Goal: Task Accomplishment & Management: Manage account settings

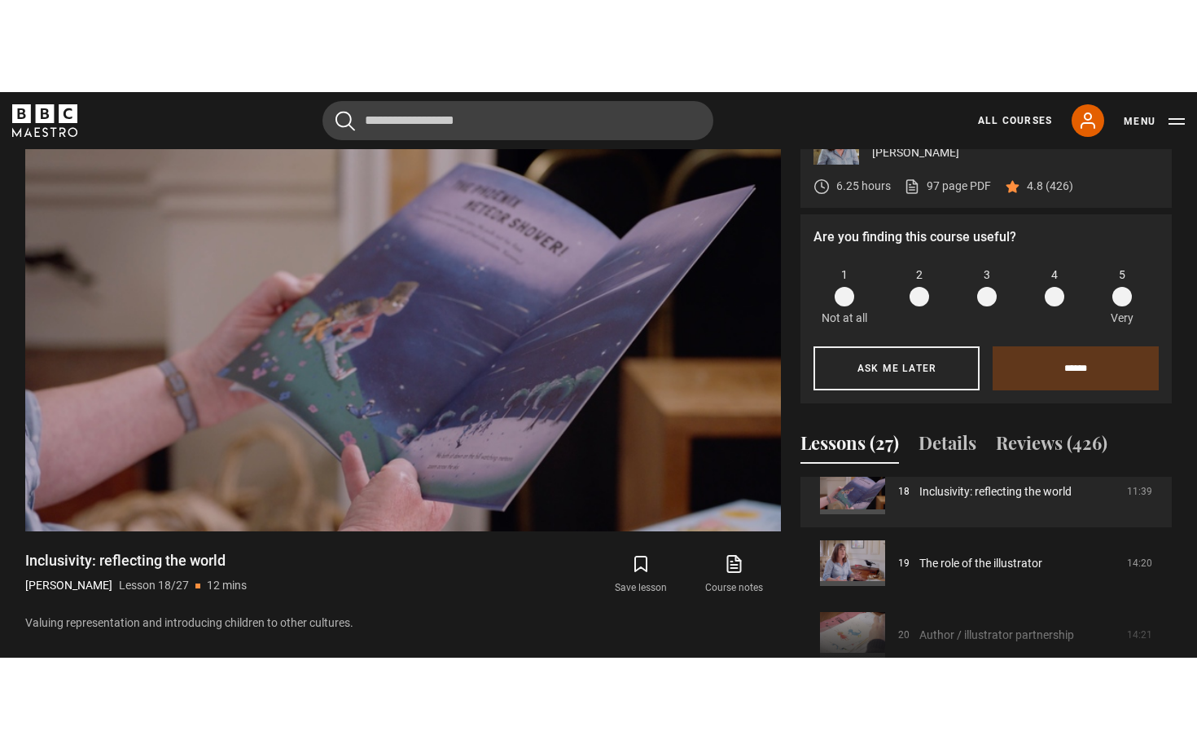
scroll to position [1315, 0]
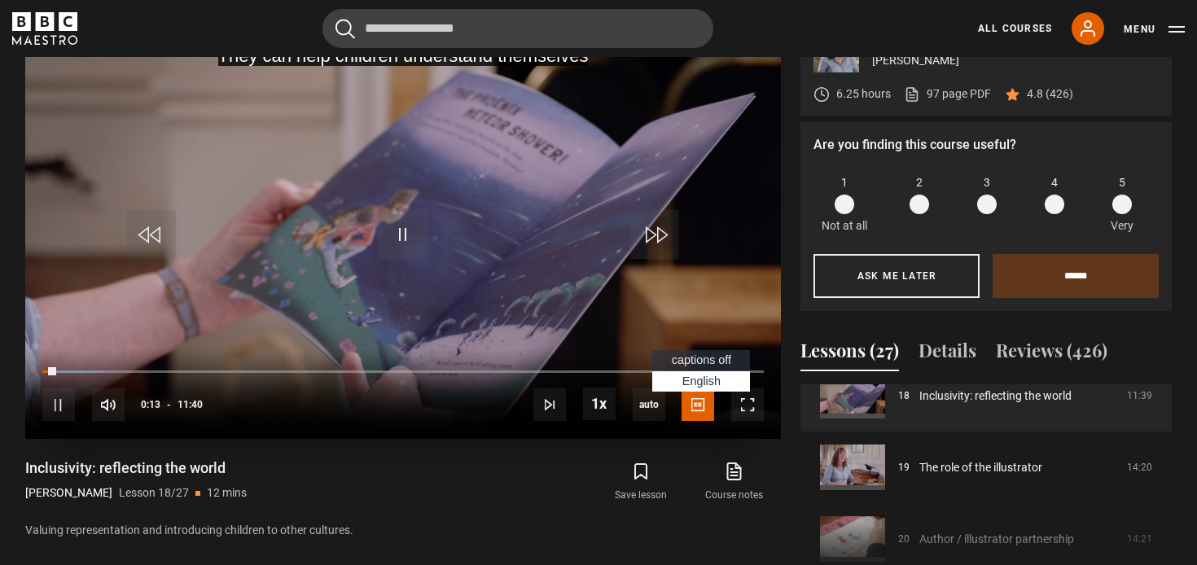
click at [696, 412] on span "Video Player" at bounding box center [698, 405] width 33 height 33
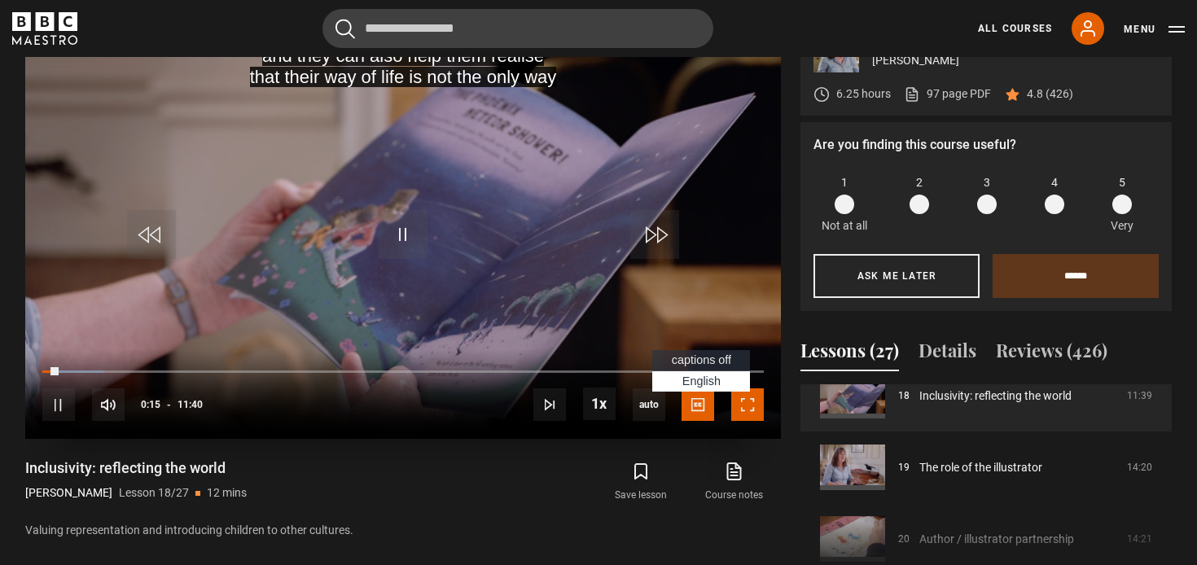
click at [753, 397] on span "Video Player" at bounding box center [747, 405] width 33 height 33
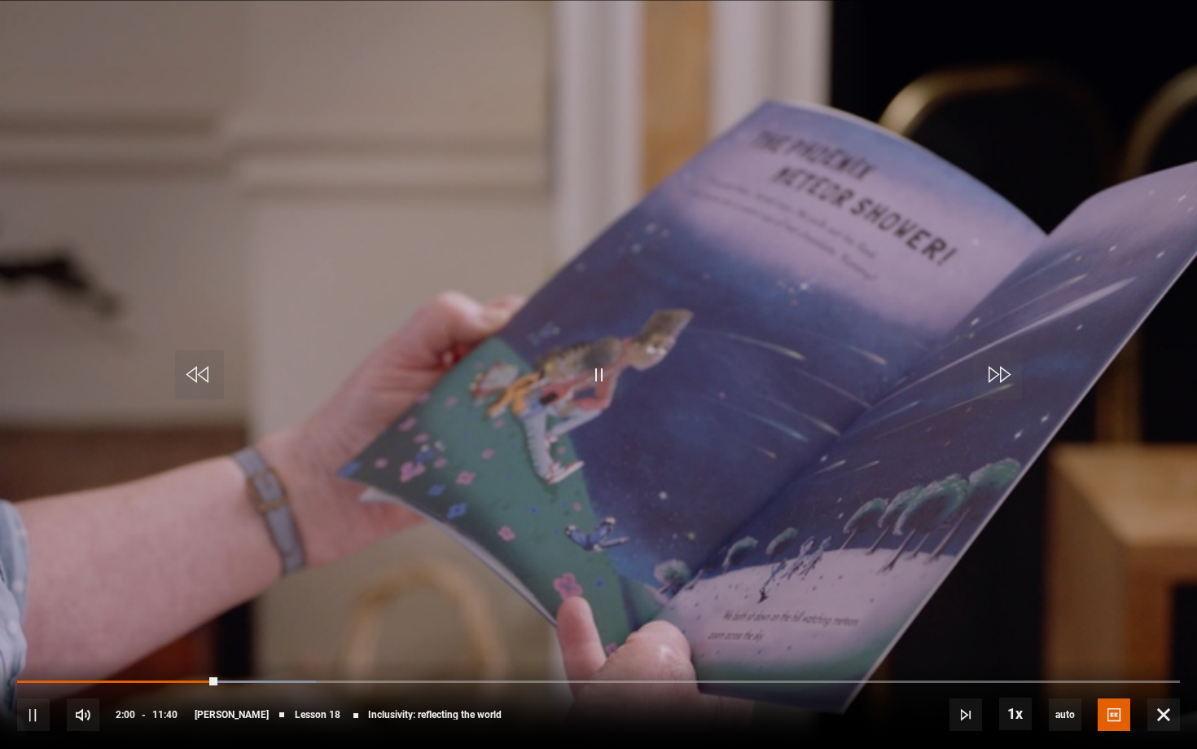
click at [653, 416] on video "Video Player" at bounding box center [598, 374] width 1197 height 749
click at [623, 368] on video "Video Player" at bounding box center [598, 374] width 1197 height 749
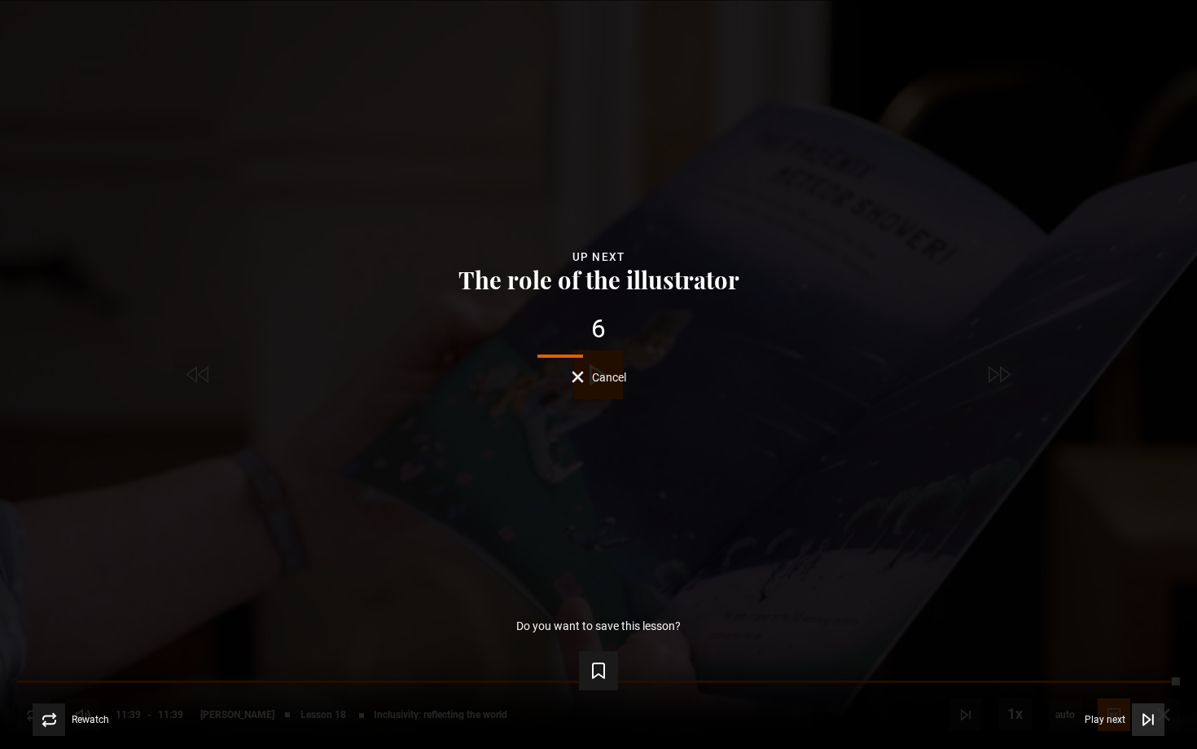
click at [1154, 564] on icon "Video Player" at bounding box center [1148, 719] width 16 height 16
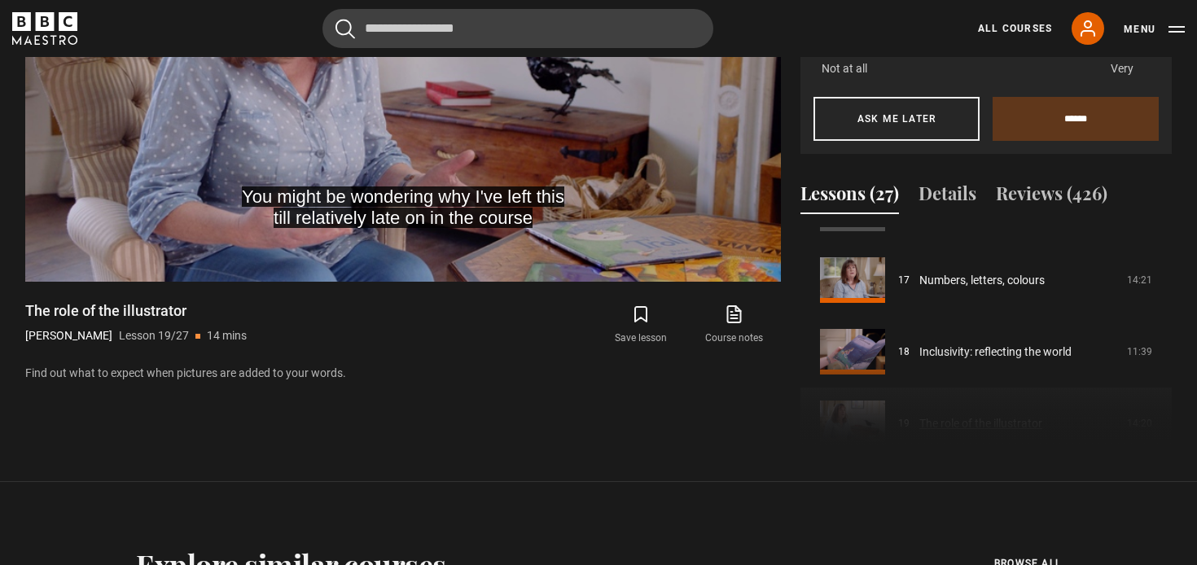
scroll to position [1197, 0]
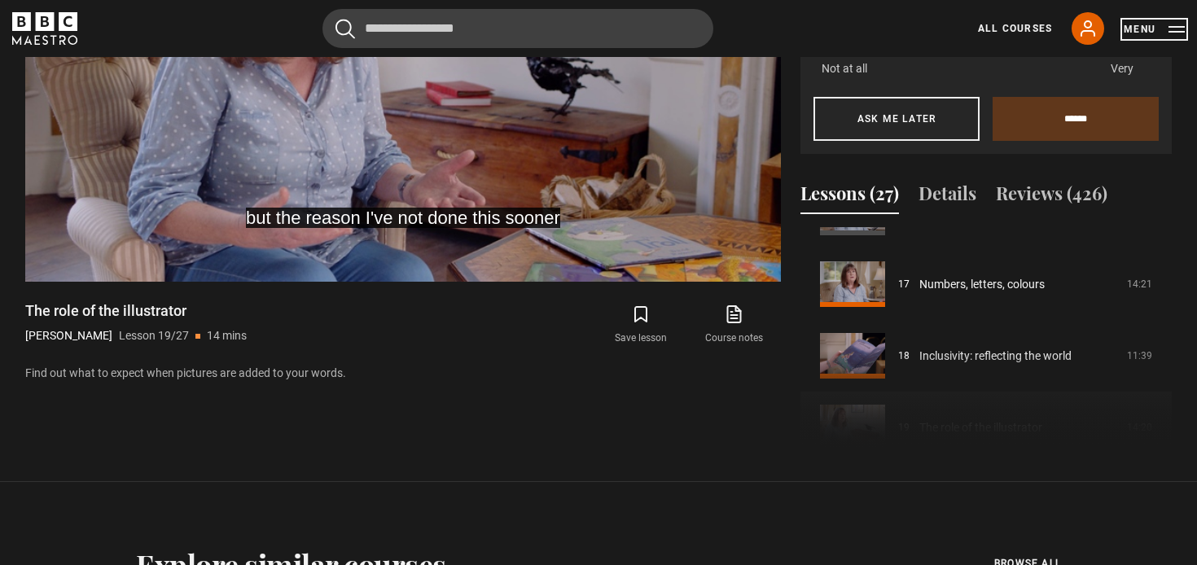
click at [1178, 21] on button "Menu" at bounding box center [1154, 29] width 61 height 16
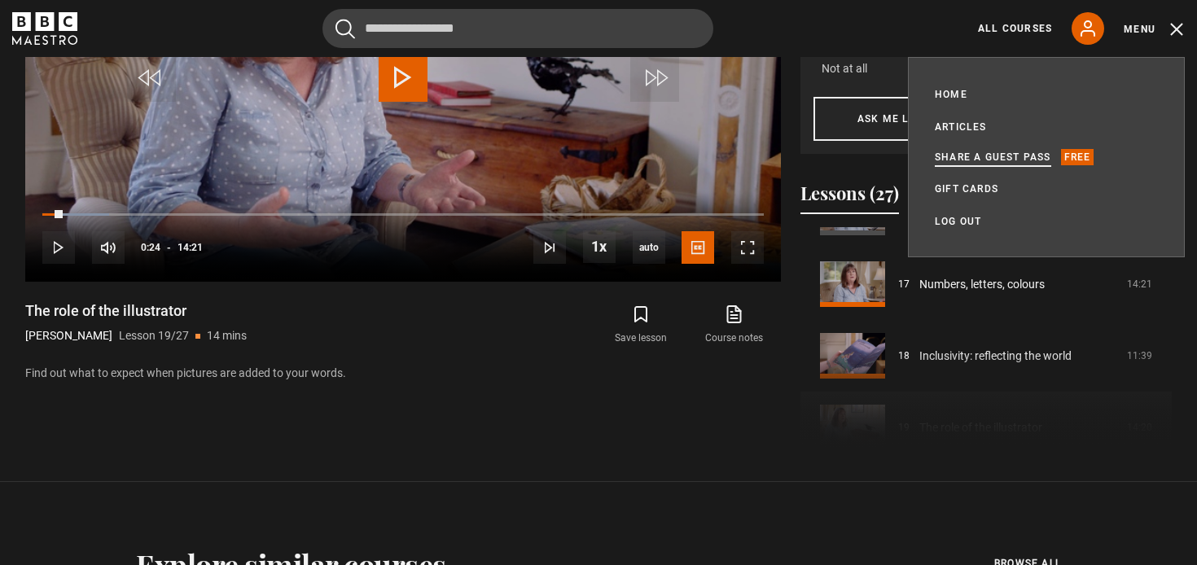
click at [1025, 160] on link "Share a guest pass" at bounding box center [993, 157] width 116 height 16
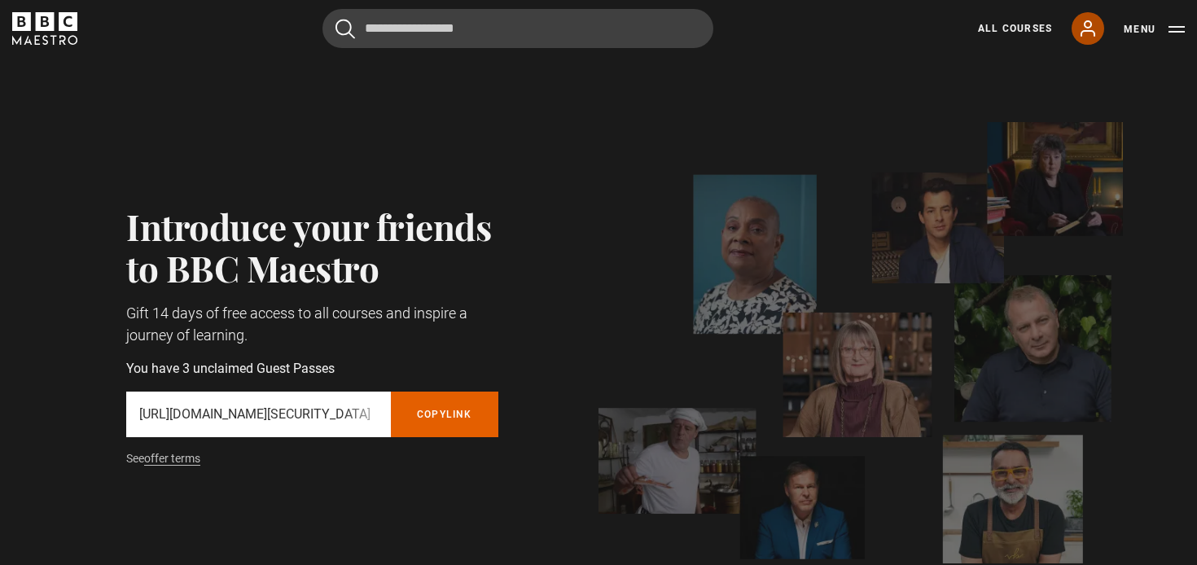
click at [1095, 29] on icon at bounding box center [1088, 29] width 20 height 20
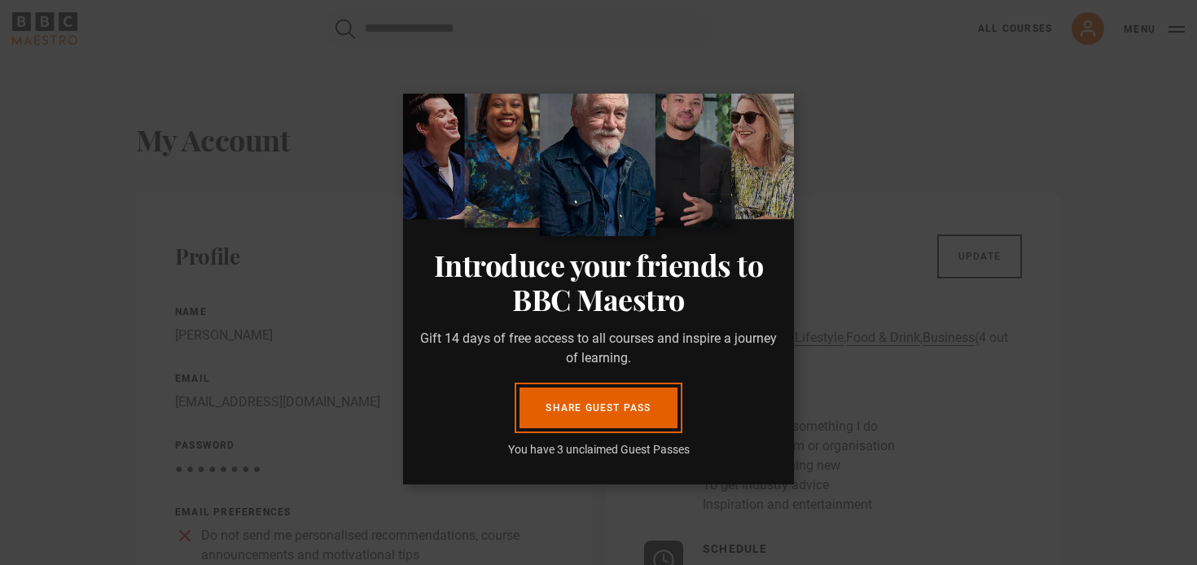
scroll to position [85, 0]
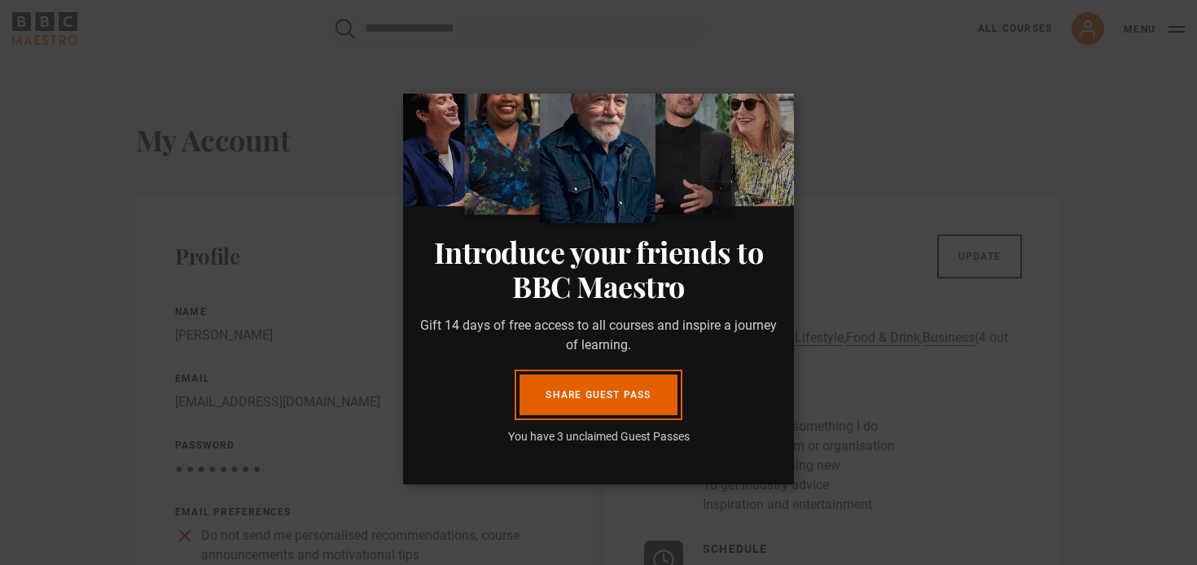
click at [794, 151] on dialog "Introduce your friends to BBC Maestro Gift 14 days of free access to all course…" at bounding box center [598, 289] width 391 height 391
click at [597, 380] on link "Share guest pass" at bounding box center [598, 395] width 157 height 41
click at [599, 395] on link "Share guest pass" at bounding box center [598, 395] width 157 height 41
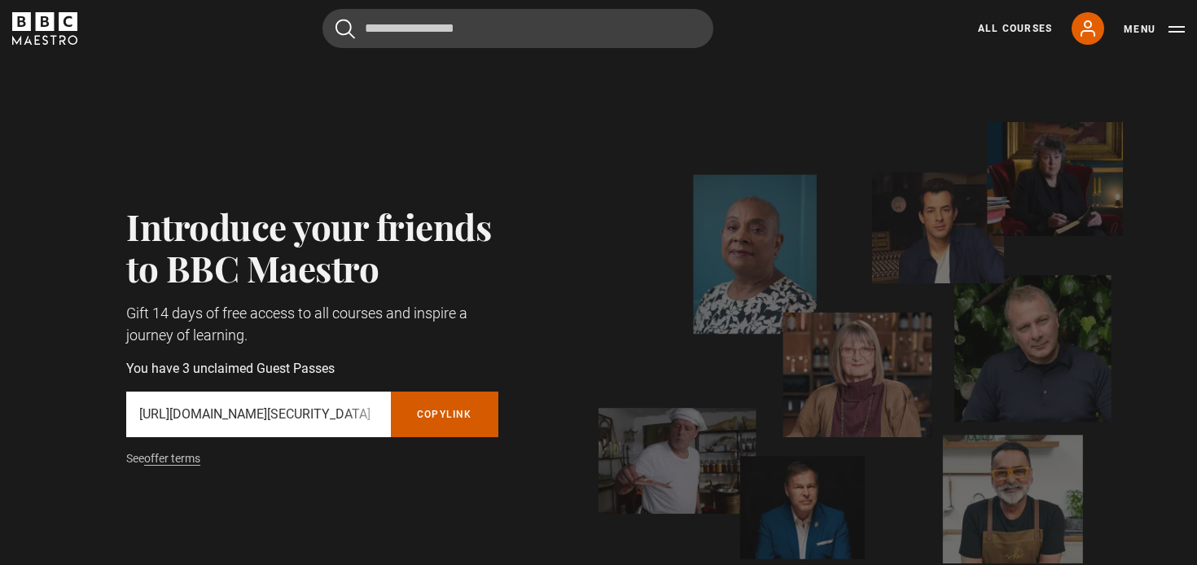
click at [488, 409] on button "Copy referral link" at bounding box center [445, 415] width 108 height 46
click at [1096, 26] on icon at bounding box center [1088, 29] width 20 height 20
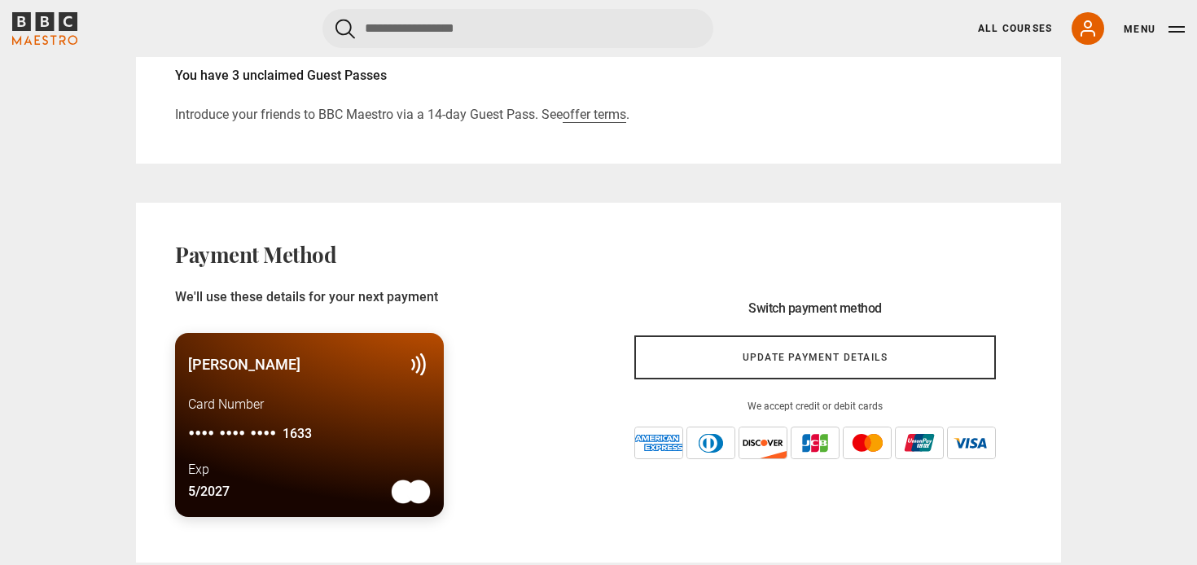
scroll to position [1025, 0]
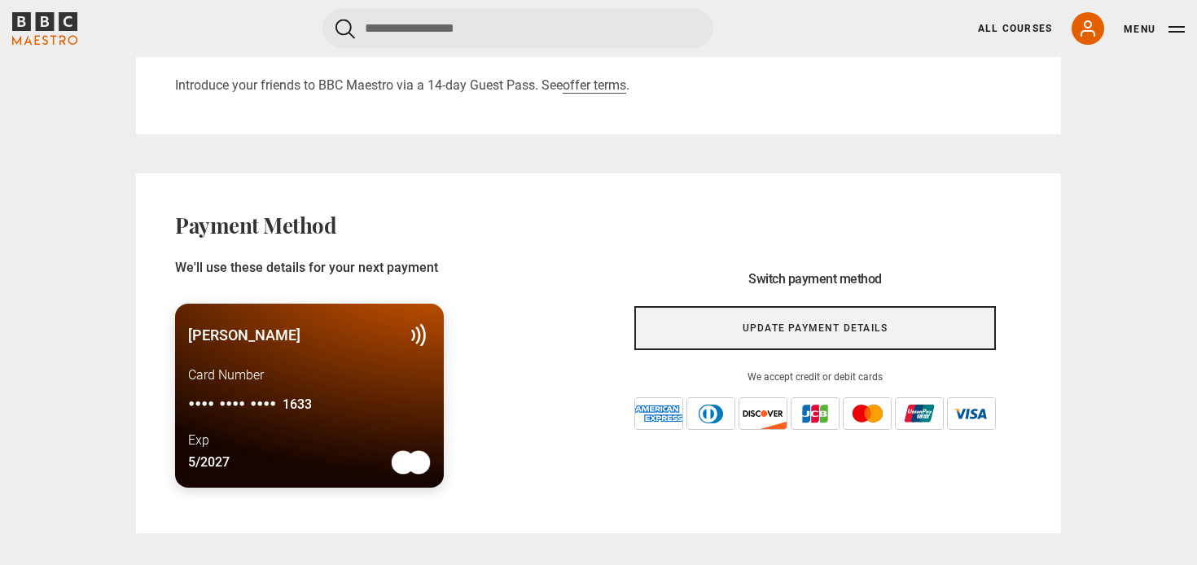
click at [829, 343] on link "Update payment details" at bounding box center [815, 328] width 362 height 44
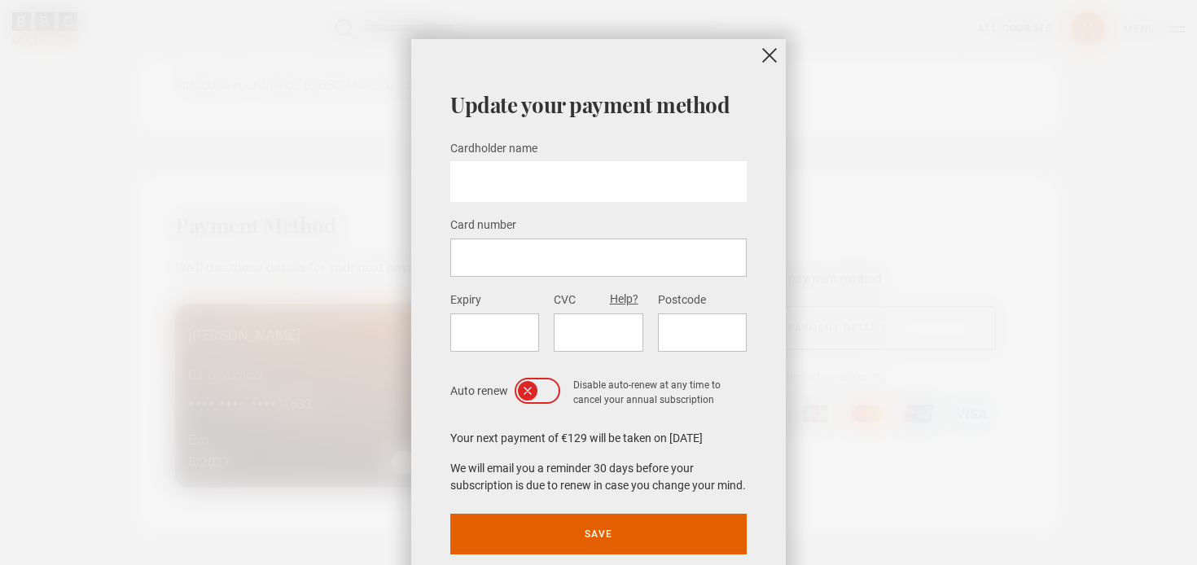
scroll to position [98, 0]
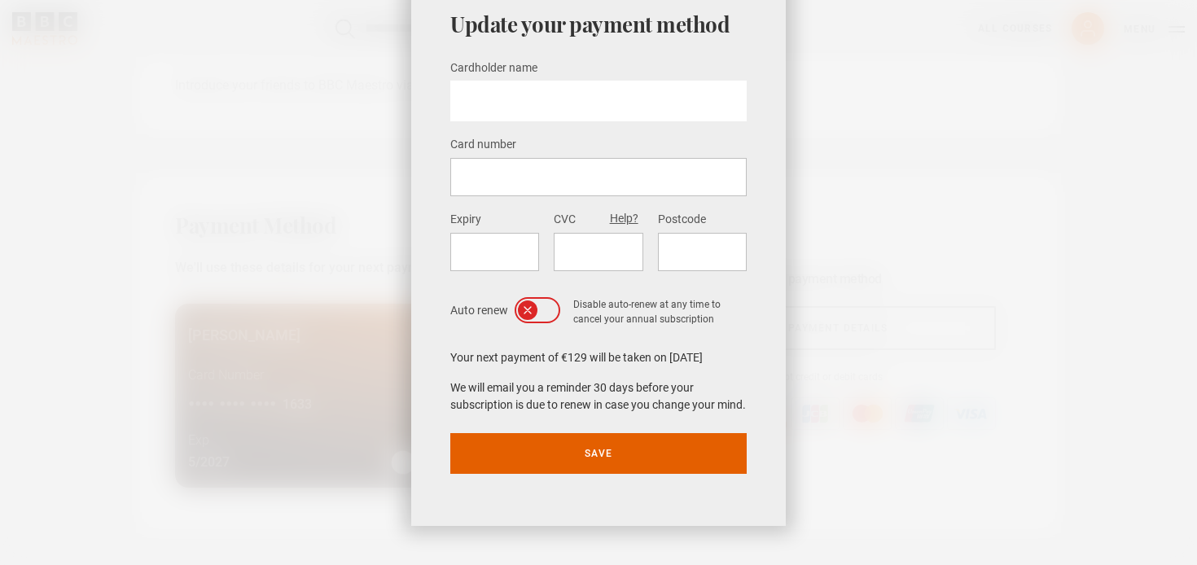
click at [547, 302] on div at bounding box center [538, 310] width 46 height 26
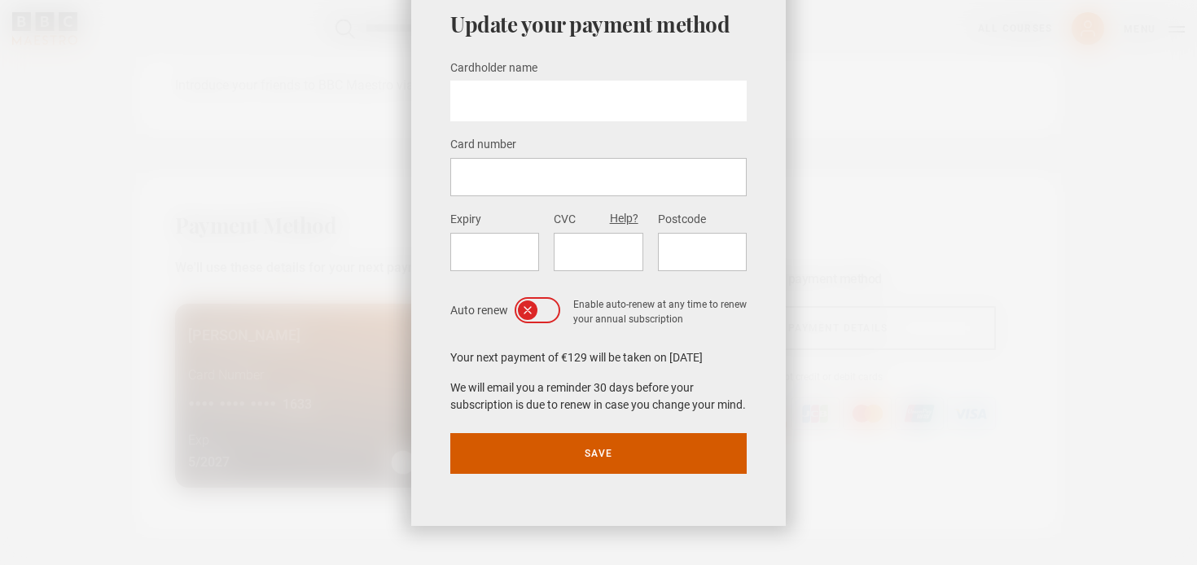
click at [600, 463] on button "Save" at bounding box center [598, 453] width 296 height 41
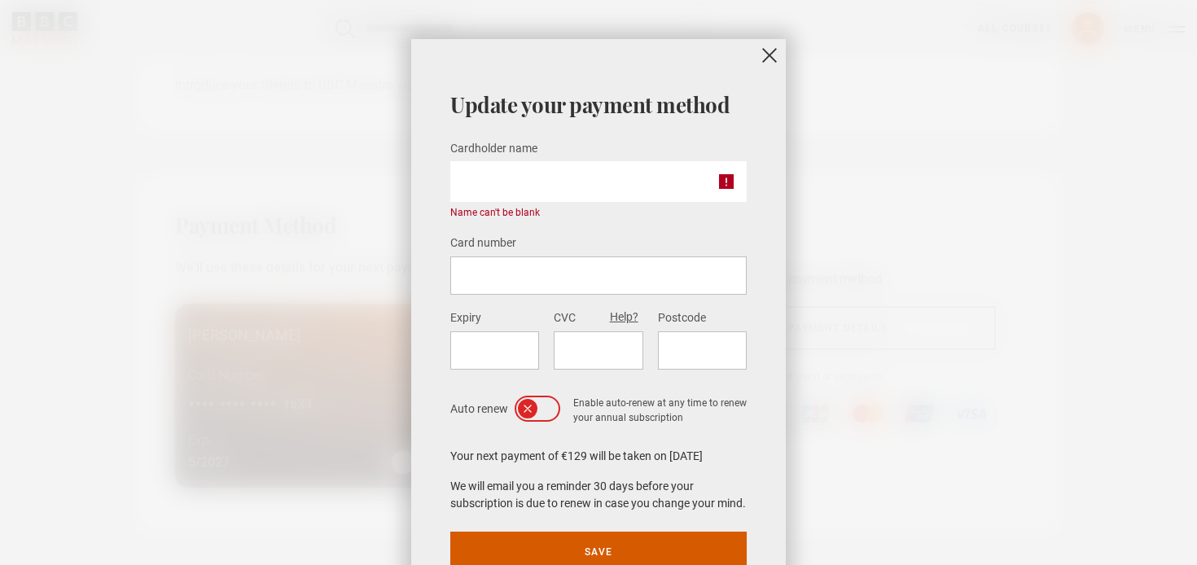
scroll to position [116, 0]
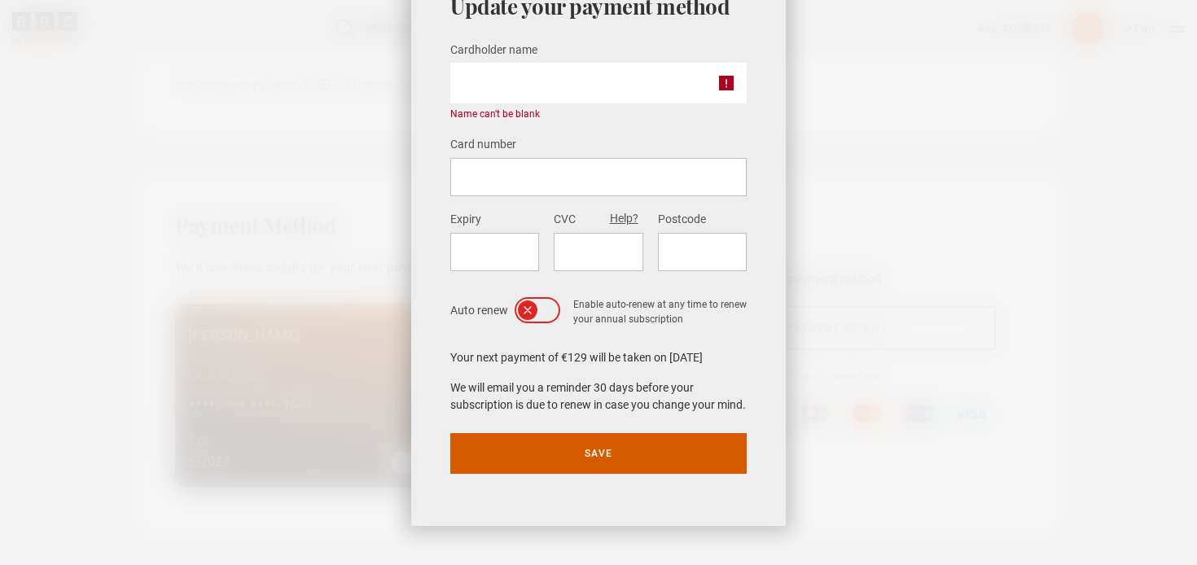
click at [663, 452] on button "Save" at bounding box center [598, 453] width 296 height 41
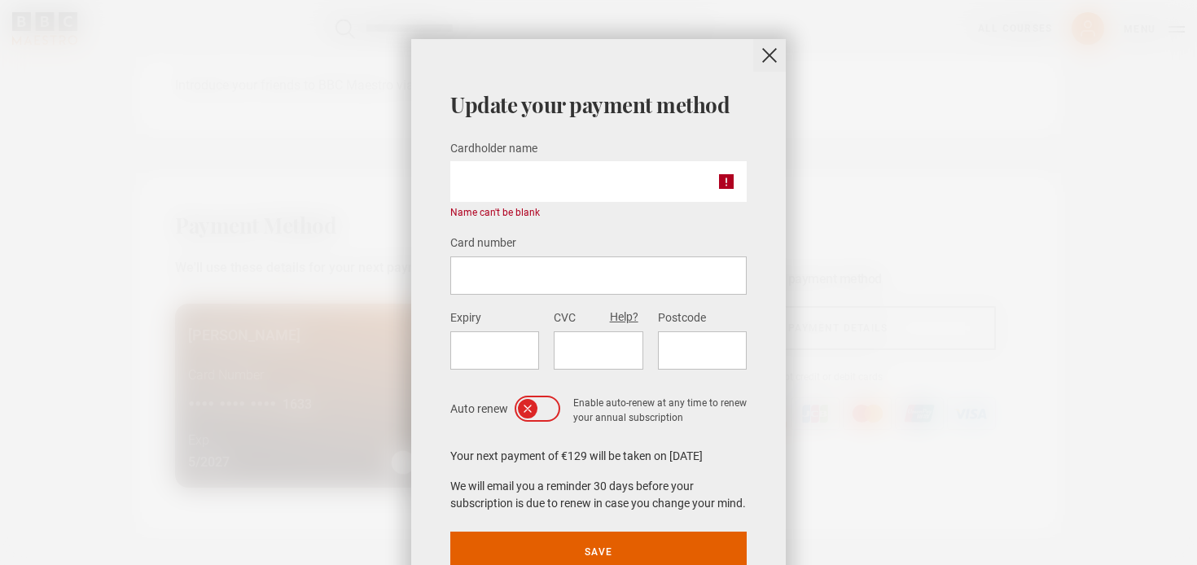
click at [776, 54] on button "close" at bounding box center [769, 55] width 33 height 33
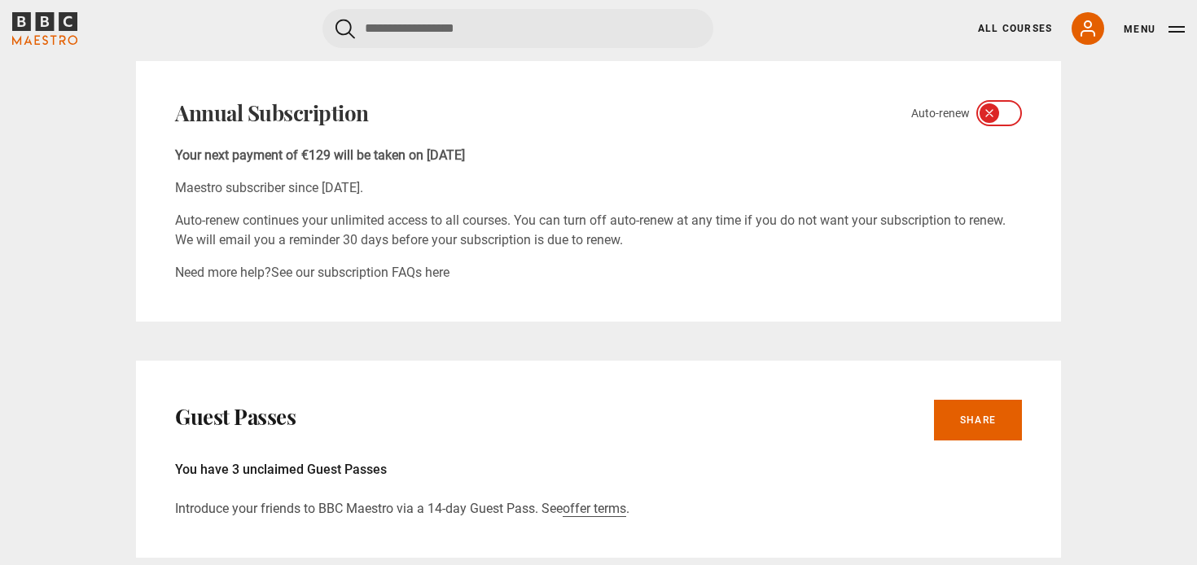
scroll to position [599, 0]
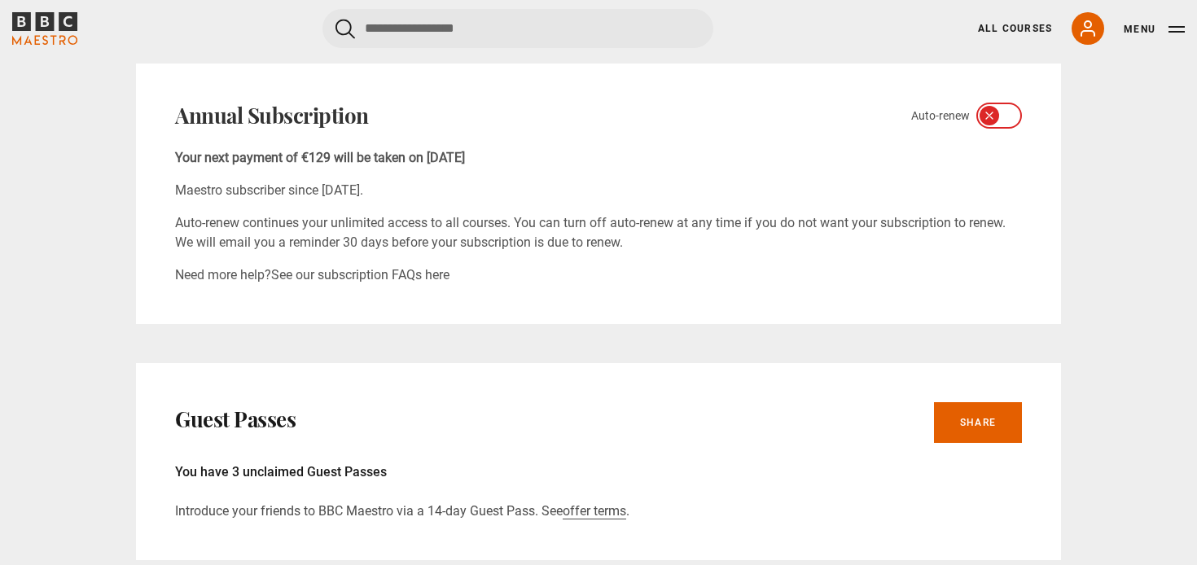
click at [999, 120] on div at bounding box center [1000, 116] width 46 height 26
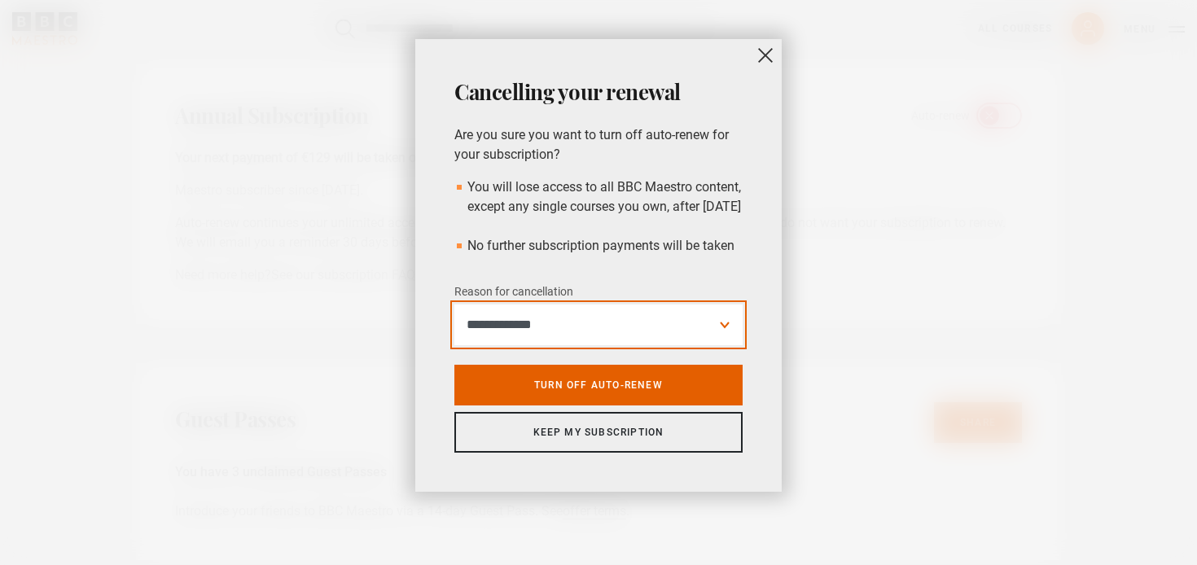
click at [725, 345] on select "**********" at bounding box center [598, 325] width 288 height 41
select select "*********"
click at [454, 324] on select "**********" at bounding box center [598, 325] width 288 height 41
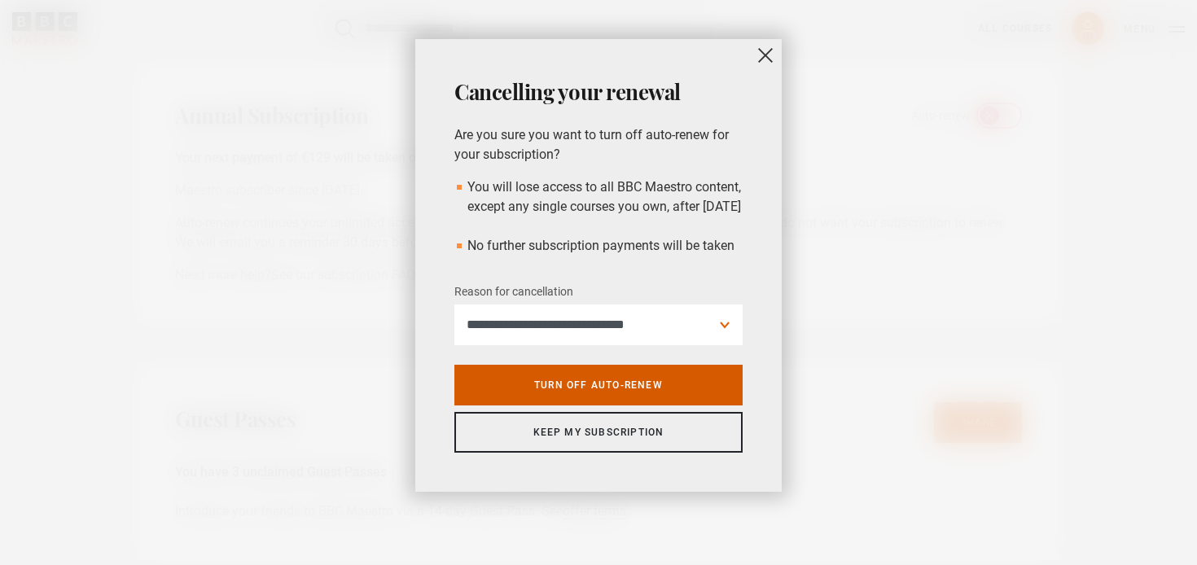
click at [670, 403] on link "Turn off auto-renew" at bounding box center [598, 385] width 288 height 41
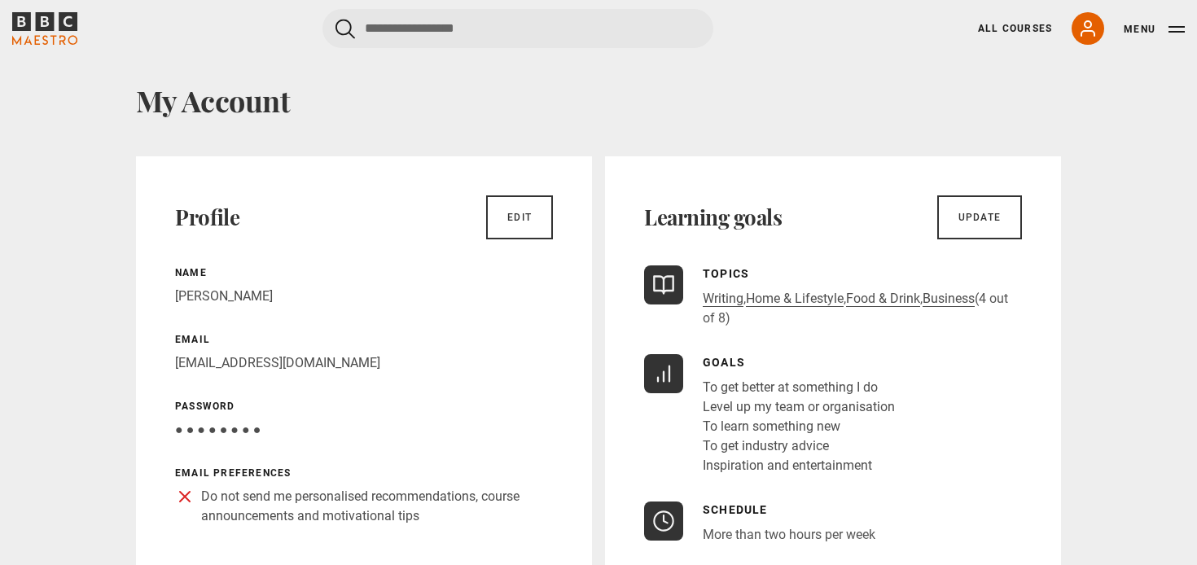
scroll to position [42, 0]
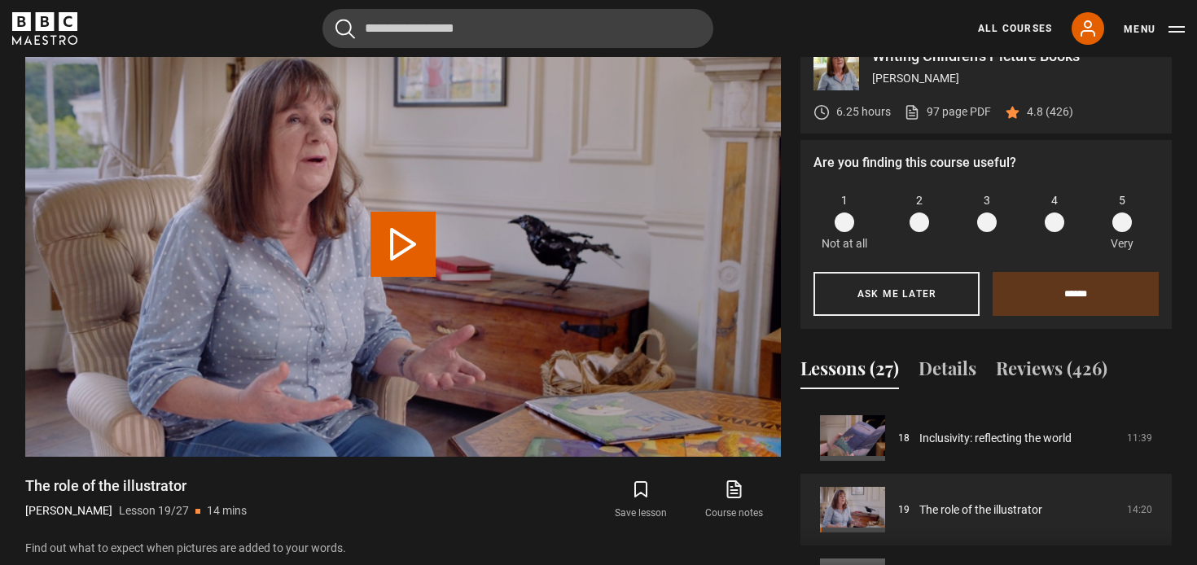
scroll to position [706, 0]
